Goal: Transaction & Acquisition: Purchase product/service

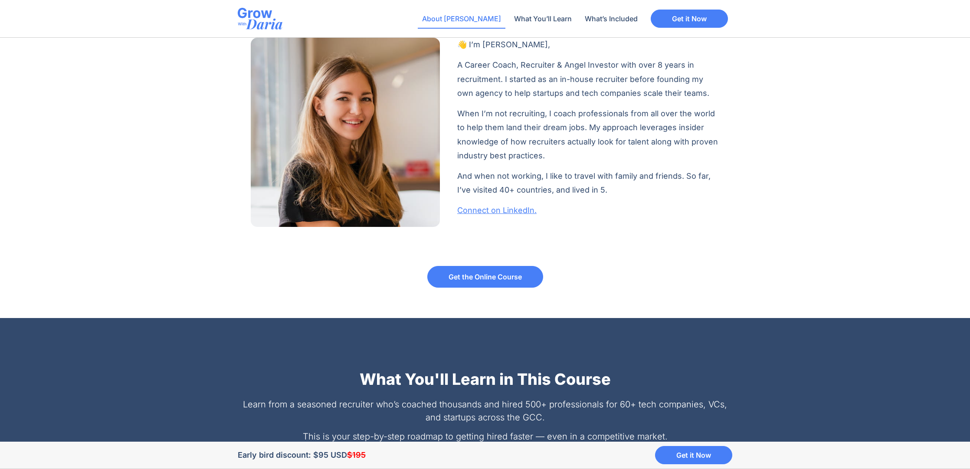
scroll to position [681, 0]
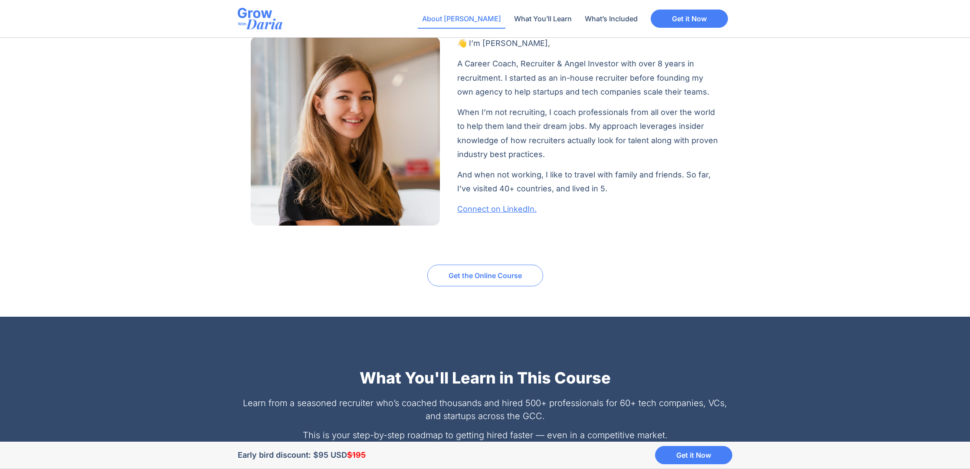
click at [467, 267] on link "Get the Online Course" at bounding box center [485, 276] width 116 height 22
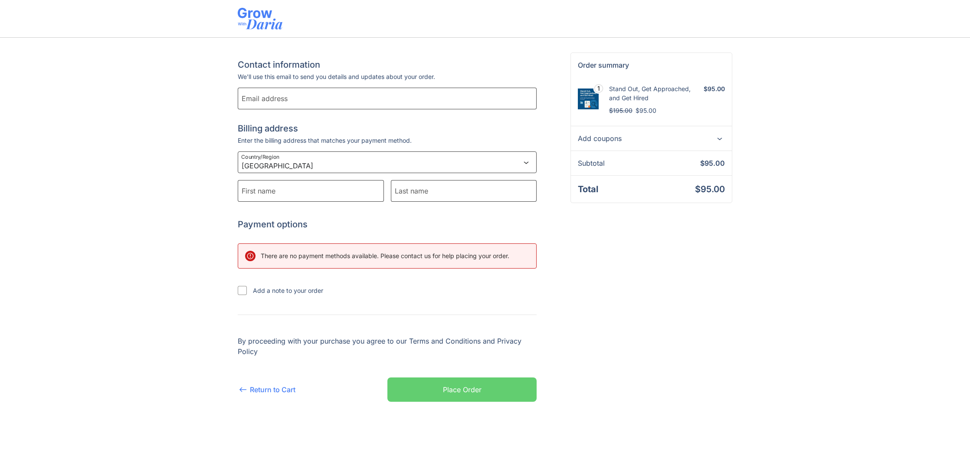
select select "AE"
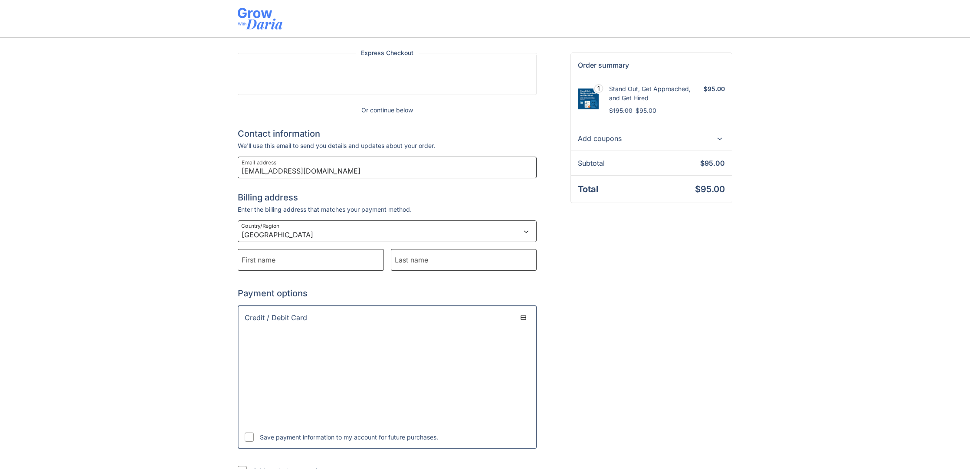
type input "mshobhit81@yahoo.com"
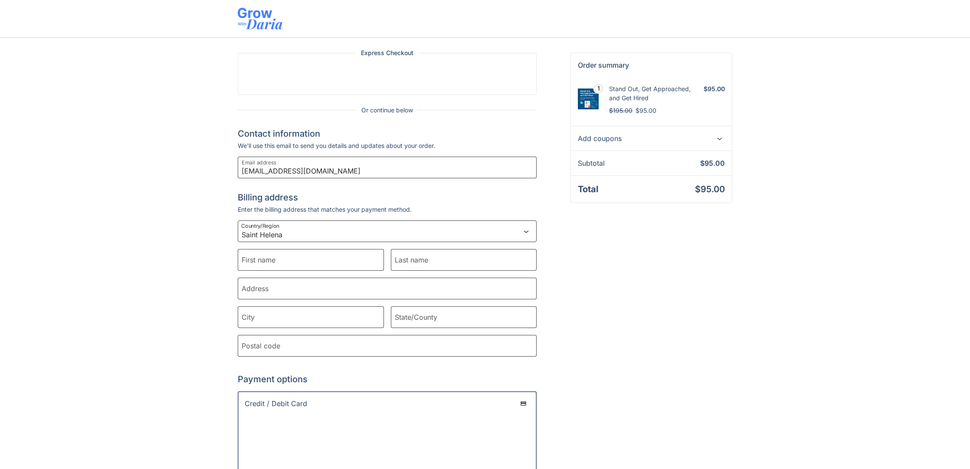
select select "SA"
type input "Shobhit"
type input "Mathur"
type input "Granada Village Compound"
type input "Riyadh"
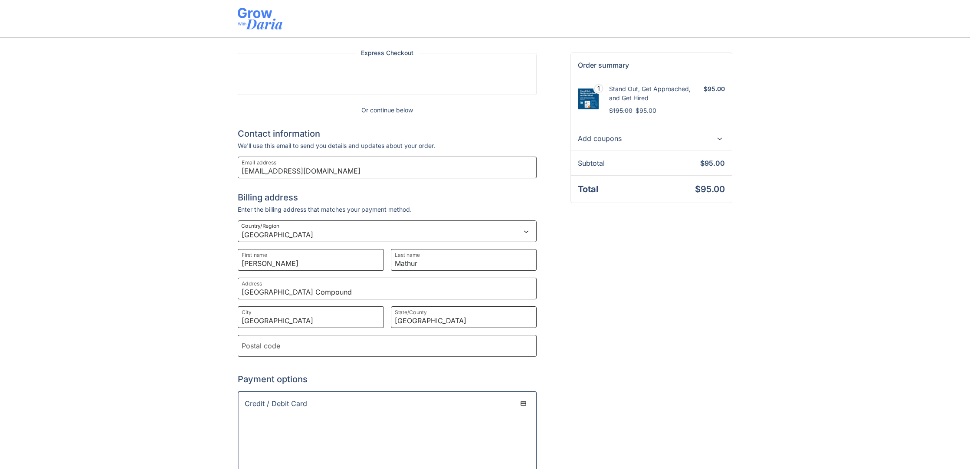
type input "Saudi Arabia"
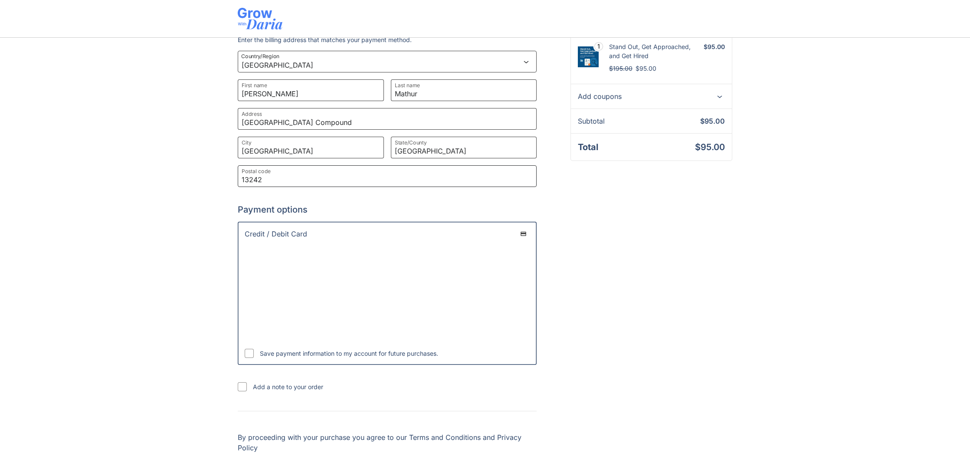
scroll to position [170, 0]
type input "13242"
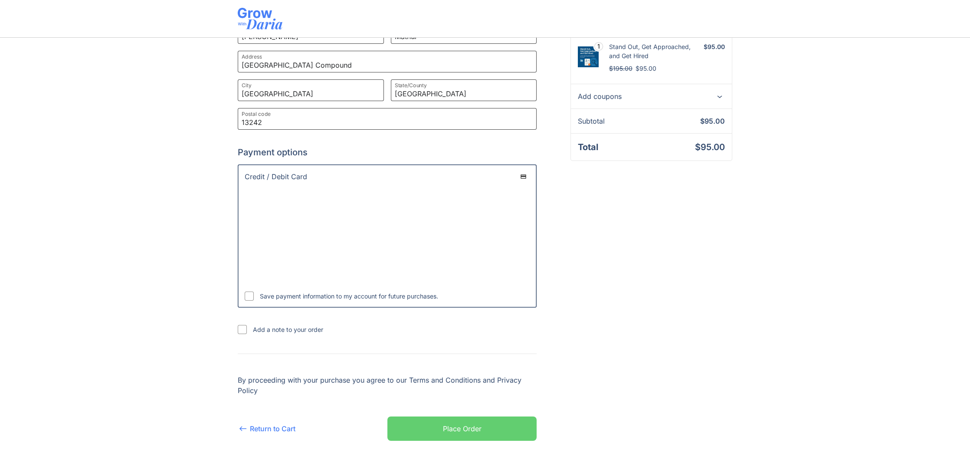
scroll to position [226, 0]
click at [475, 427] on div "Place Order" at bounding box center [462, 429] width 39 height 10
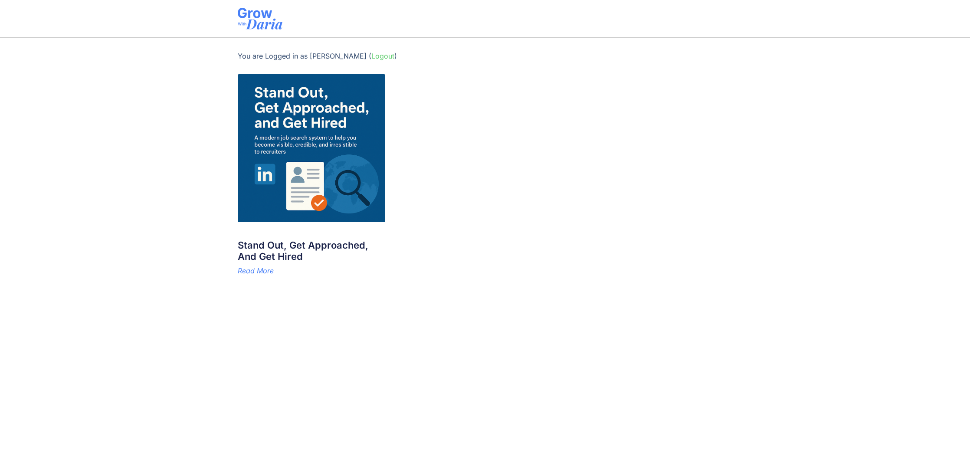
click at [328, 131] on img at bounding box center [312, 148] width 148 height 148
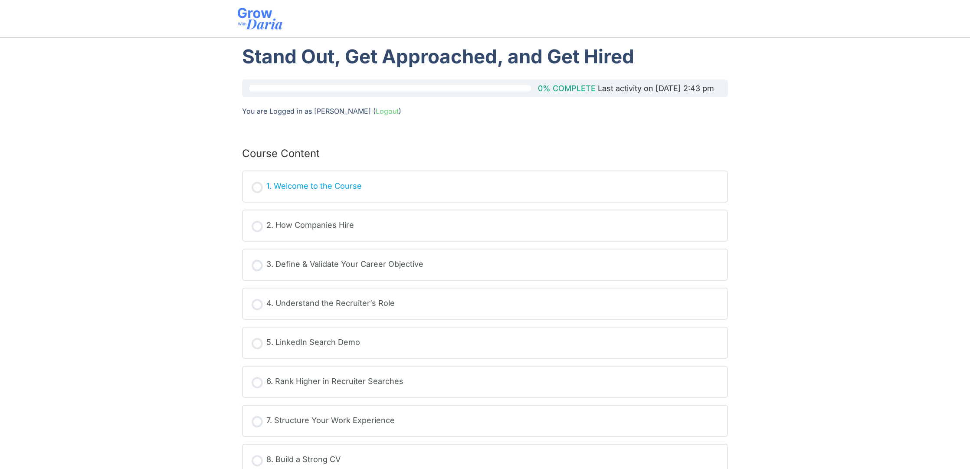
click at [331, 188] on div "1. Welcome to the Course" at bounding box center [313, 186] width 95 height 13
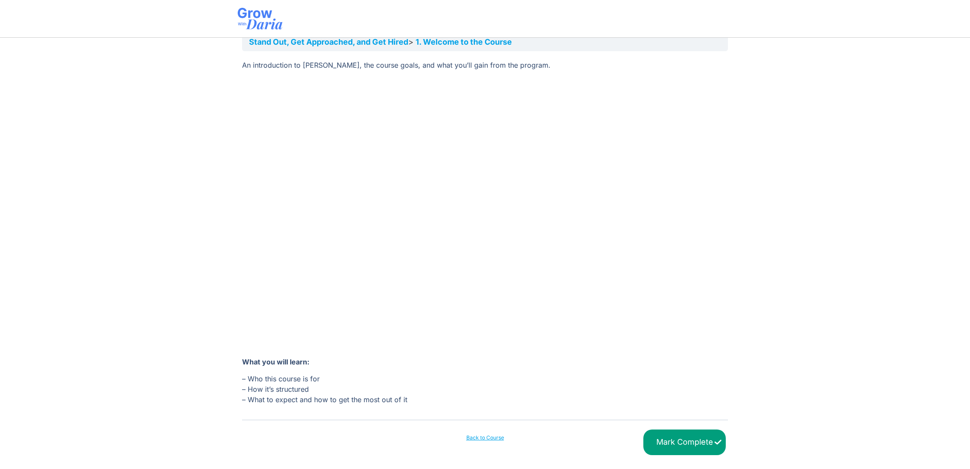
scroll to position [47, 0]
click at [680, 442] on input "Mark Complete" at bounding box center [684, 443] width 82 height 26
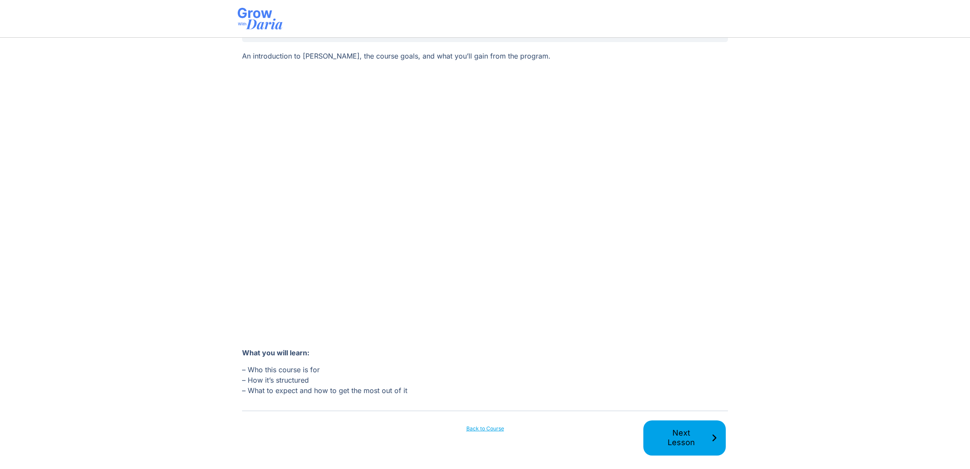
scroll to position [59, 0]
click at [689, 443] on span "Next Lesson" at bounding box center [681, 439] width 60 height 20
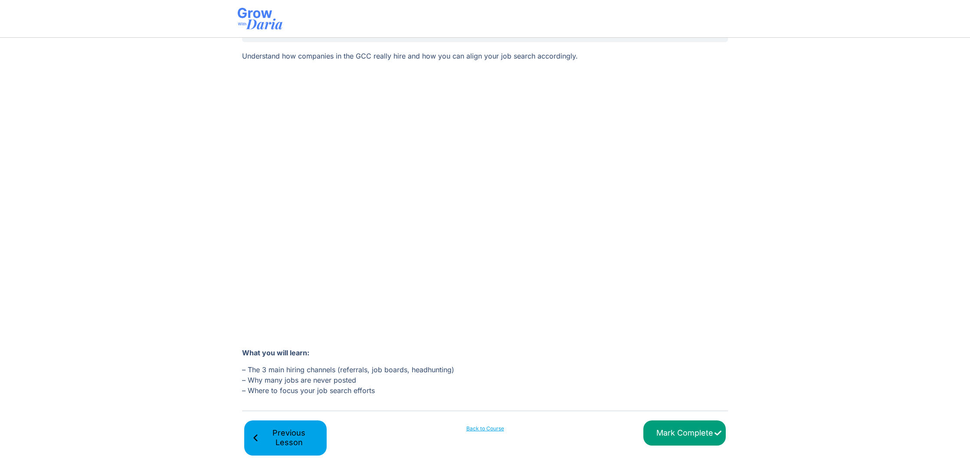
scroll to position [59, 0]
click at [684, 430] on input "Mark Complete" at bounding box center [684, 434] width 82 height 26
click at [709, 446] on span "Next Lesson" at bounding box center [681, 439] width 60 height 20
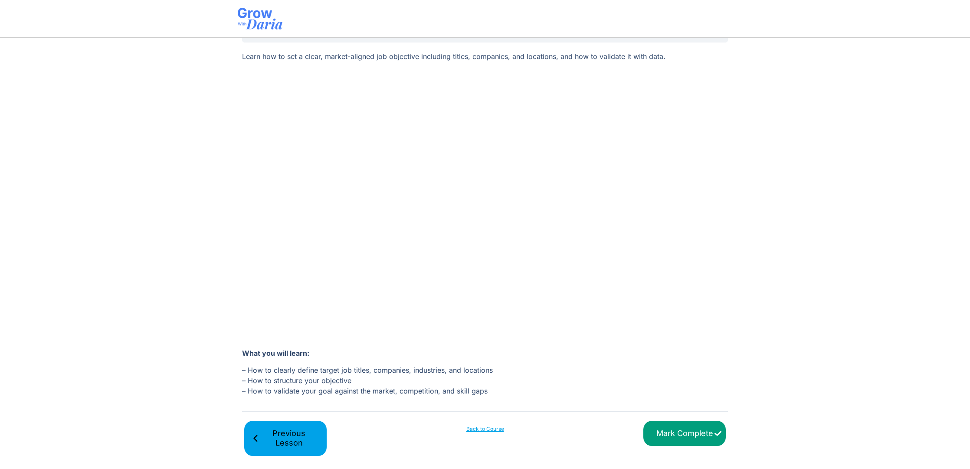
click at [713, 431] on input "Mark Complete" at bounding box center [684, 434] width 82 height 26
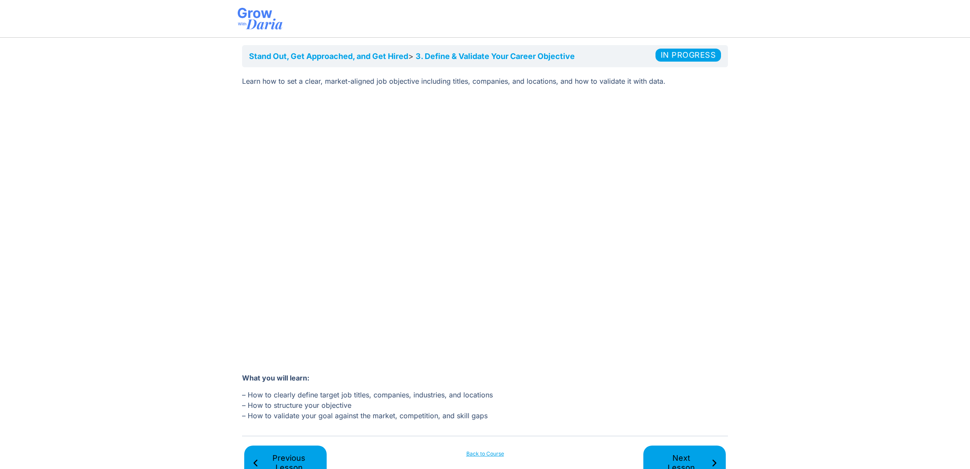
scroll to position [43, 0]
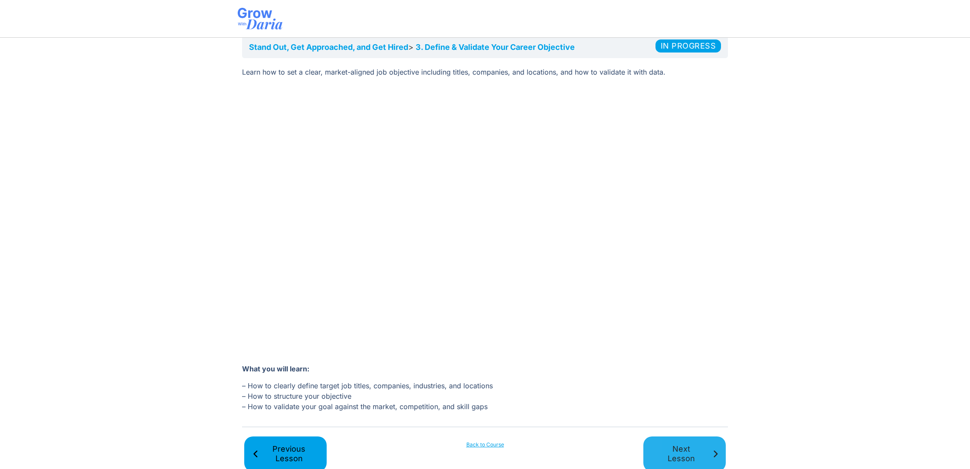
click at [669, 447] on span "Next Lesson" at bounding box center [681, 454] width 60 height 20
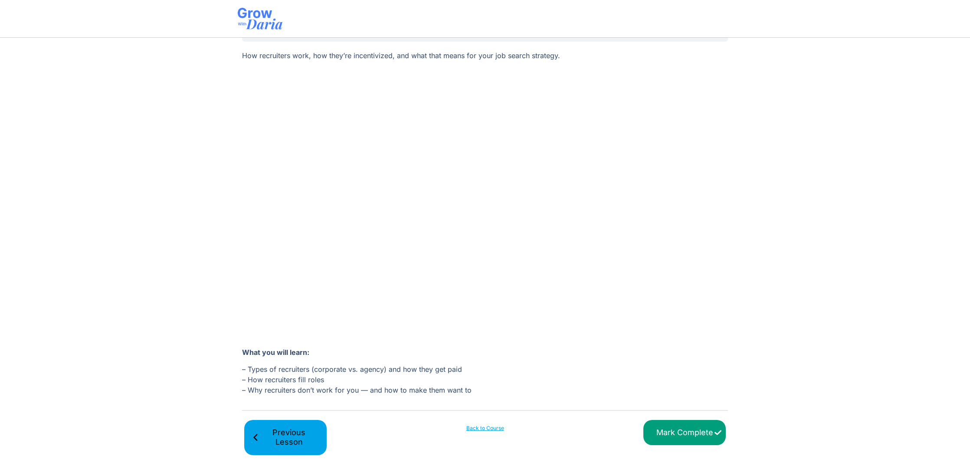
scroll to position [59, 0]
click at [682, 428] on input "Mark Complete" at bounding box center [684, 434] width 82 height 26
click at [695, 435] on span "Next Lesson" at bounding box center [681, 439] width 60 height 20
